Goal: Ask a question

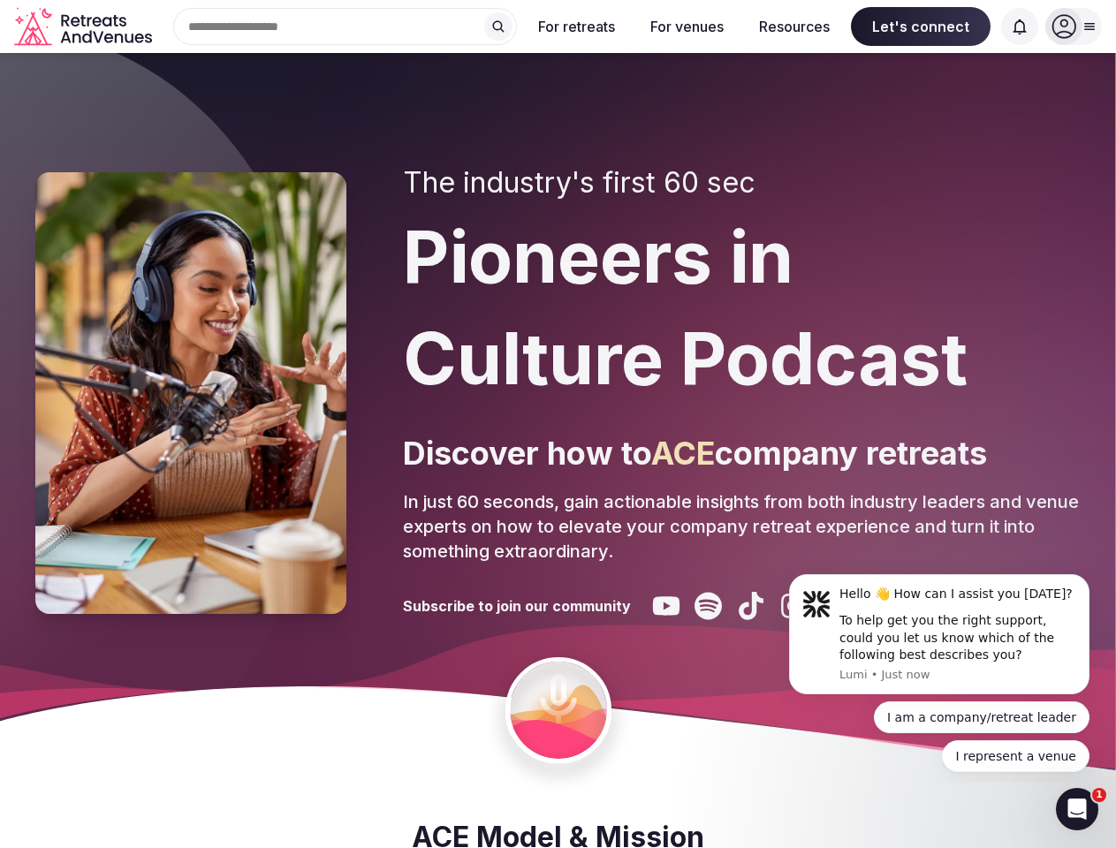
click at [557, 424] on div "The industry's first 60 sec Pioneers in Culture Podcast Discover how to ACE com…" at bounding box center [742, 393] width 678 height 454
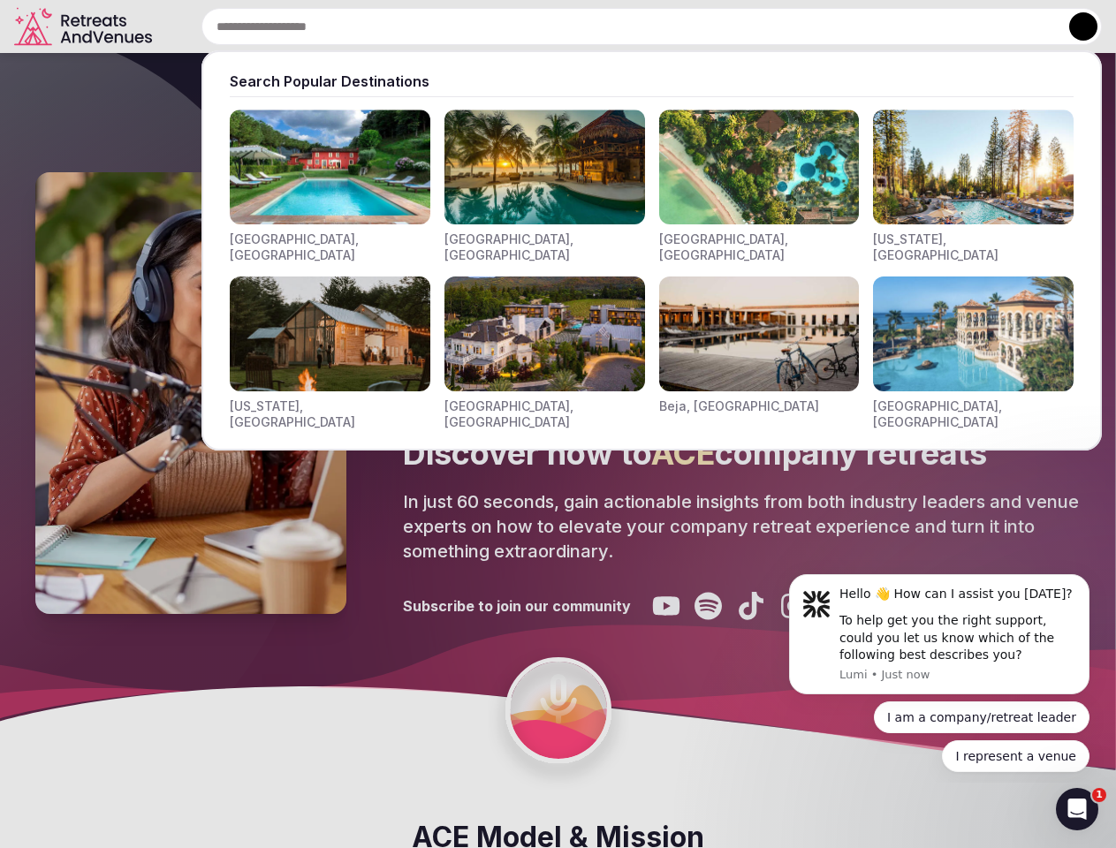
click at [345, 27] on div "Search Popular Destinations [GEOGRAPHIC_DATA], [GEOGRAPHIC_DATA] [GEOGRAPHIC_DA…" at bounding box center [630, 26] width 943 height 37
click at [498, 27] on input "text" at bounding box center [651, 26] width 900 height 37
click at [577, 27] on input "text" at bounding box center [651, 26] width 900 height 37
click at [686, 27] on input "text" at bounding box center [651, 26] width 900 height 37
click at [794, 27] on input "text" at bounding box center [651, 26] width 900 height 37
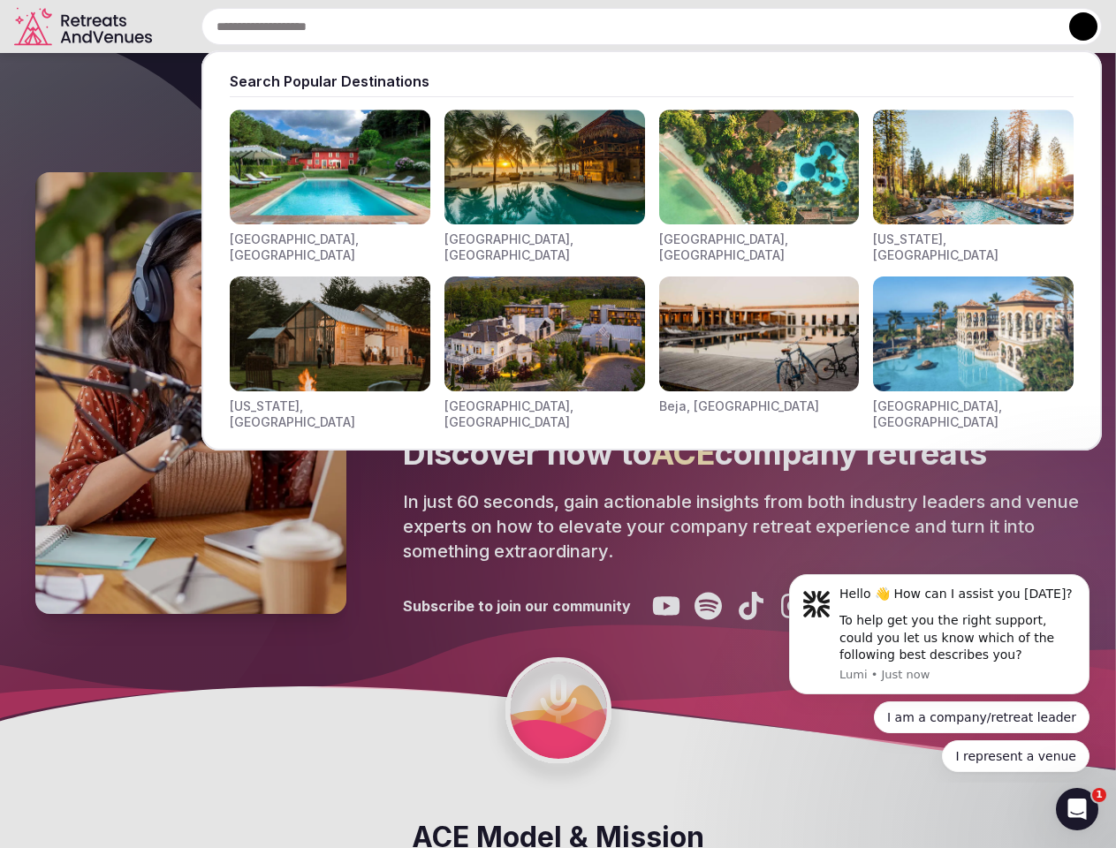
click at [921, 27] on input "text" at bounding box center [651, 26] width 900 height 37
click at [1019, 27] on input "text" at bounding box center [651, 26] width 900 height 37
click at [1073, 27] on button at bounding box center [1083, 26] width 28 height 28
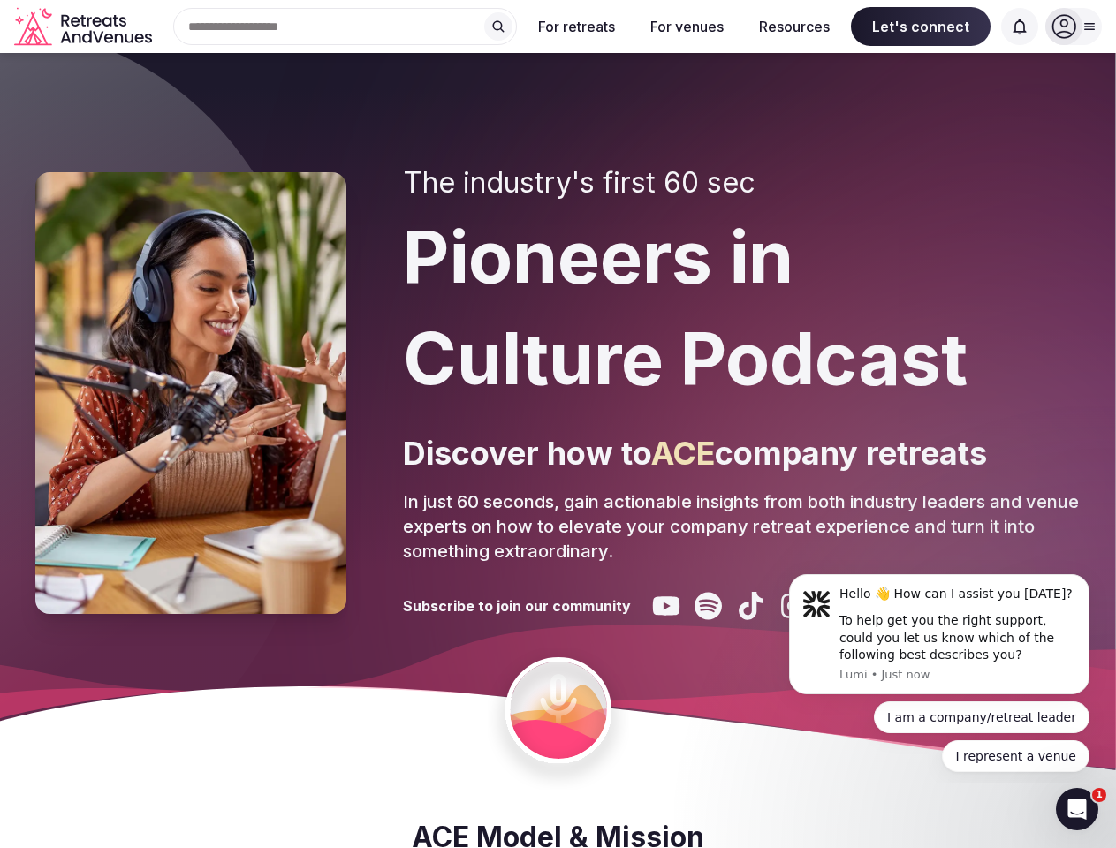
click at [939, 634] on div "To help get you the right support, could you let us know which of the following…" at bounding box center [957, 638] width 237 height 52
